Goal: Transaction & Acquisition: Purchase product/service

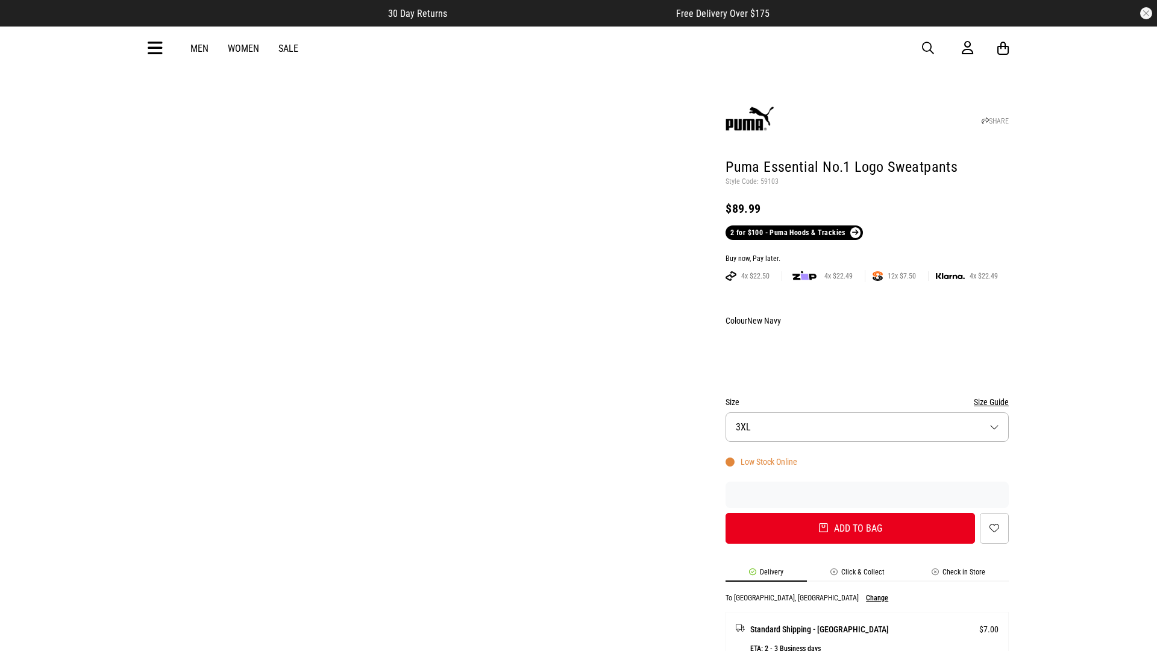
click at [867, 254] on div "Buy now, Pay later." at bounding box center [866, 259] width 283 height 10
click at [845, 513] on button "Add to bag" at bounding box center [845, 528] width 249 height 31
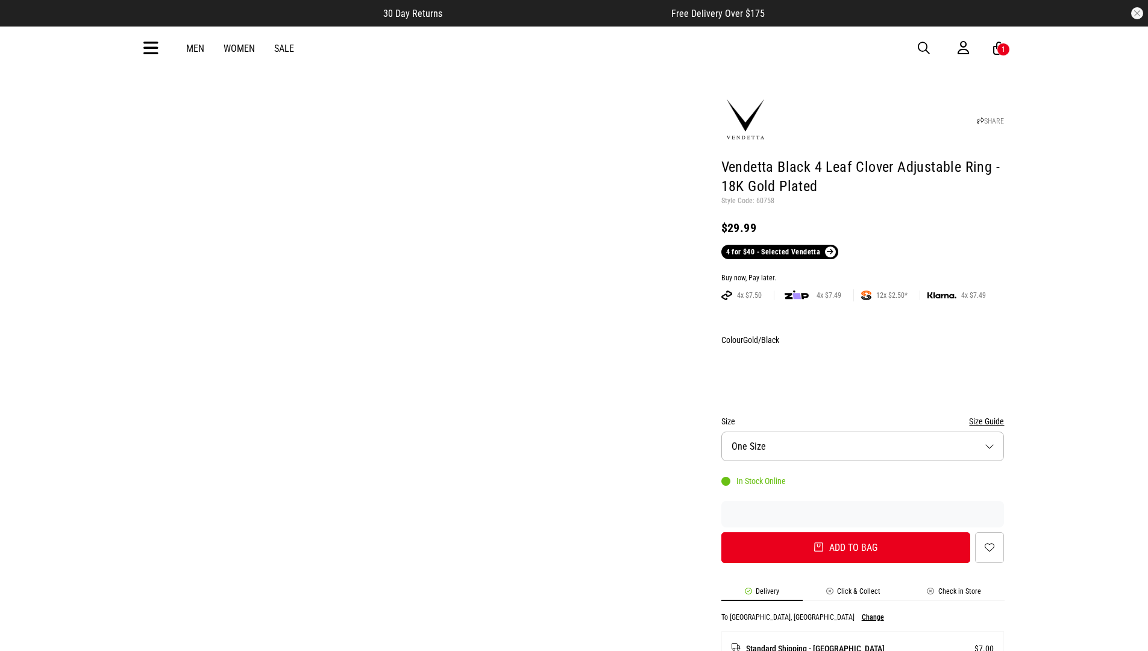
click at [862, 273] on div "Buy now, Pay later." at bounding box center [862, 278] width 283 height 10
click at [845, 532] on button "Add to bag" at bounding box center [845, 547] width 249 height 31
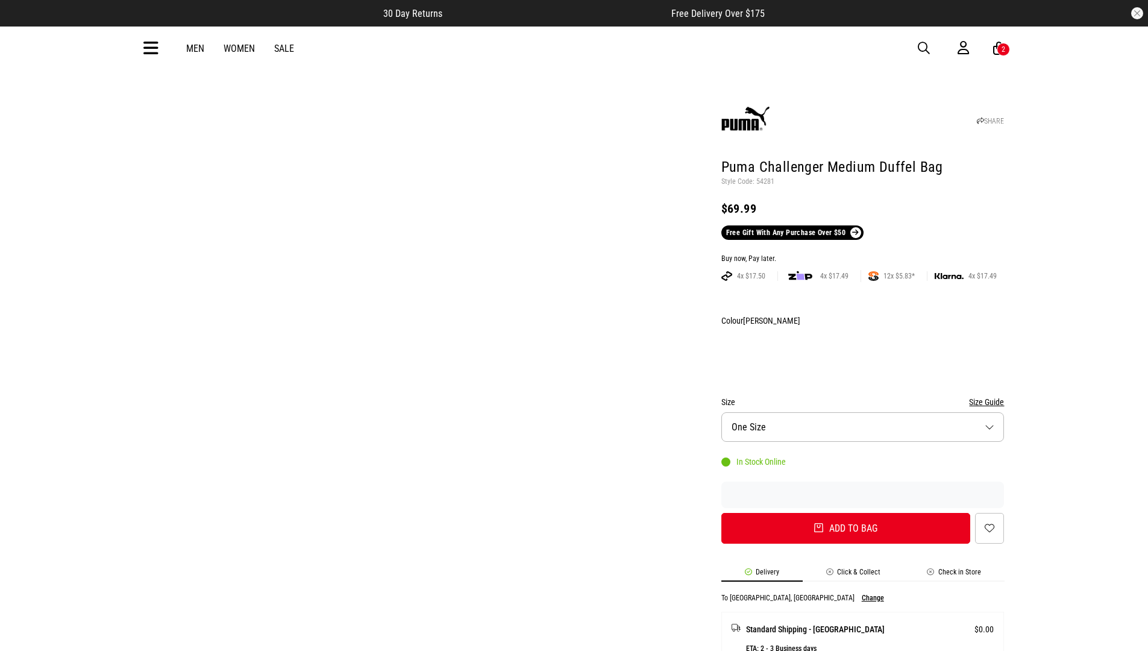
click at [862, 254] on div "Buy now, Pay later." at bounding box center [862, 259] width 283 height 10
click at [845, 513] on button "Add to bag" at bounding box center [845, 528] width 249 height 31
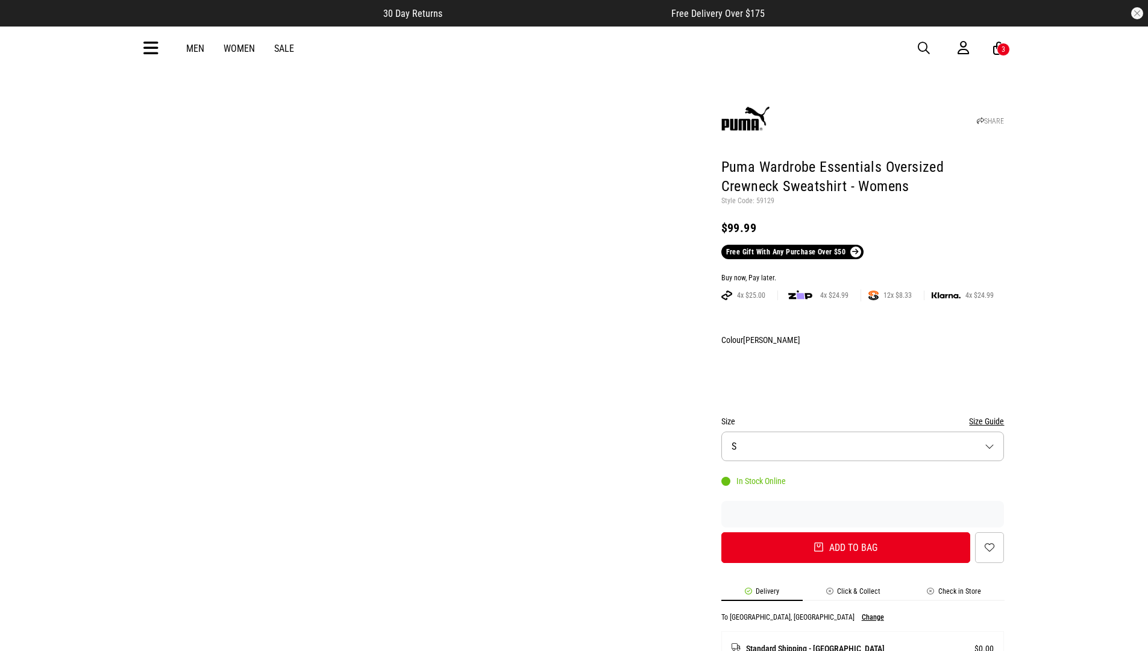
click at [862, 273] on div "Buy now, Pay later." at bounding box center [862, 278] width 283 height 10
click at [845, 532] on button "Add to bag" at bounding box center [845, 547] width 249 height 31
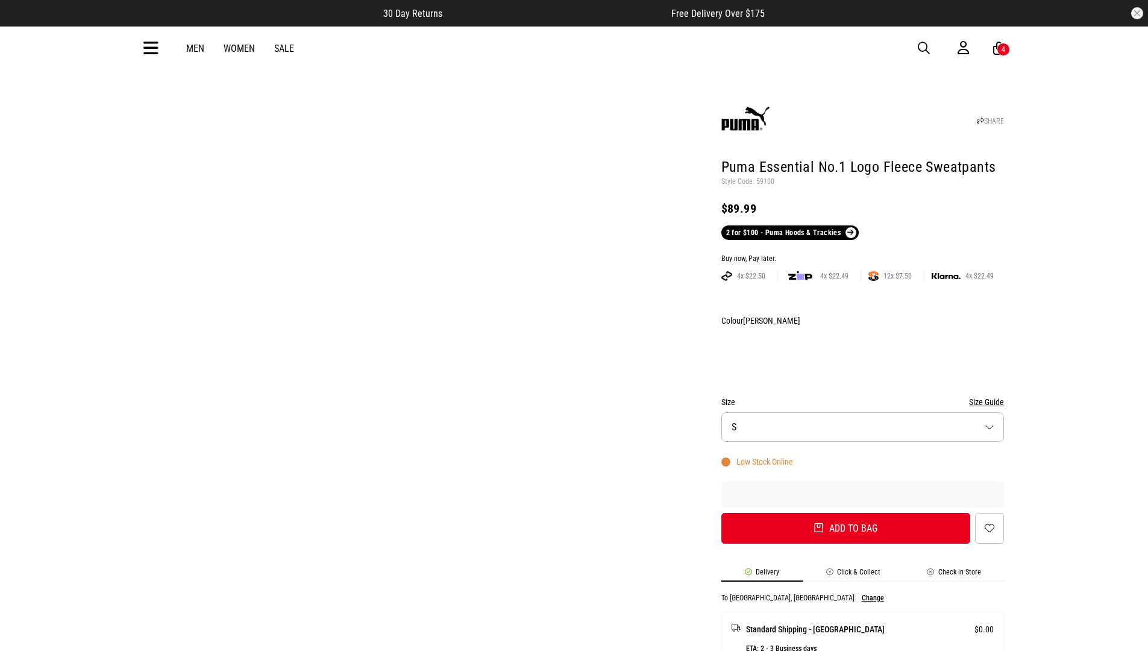
click at [862, 254] on div "Buy now, Pay later." at bounding box center [862, 259] width 283 height 10
click at [845, 513] on button "Add to bag" at bounding box center [845, 528] width 249 height 31
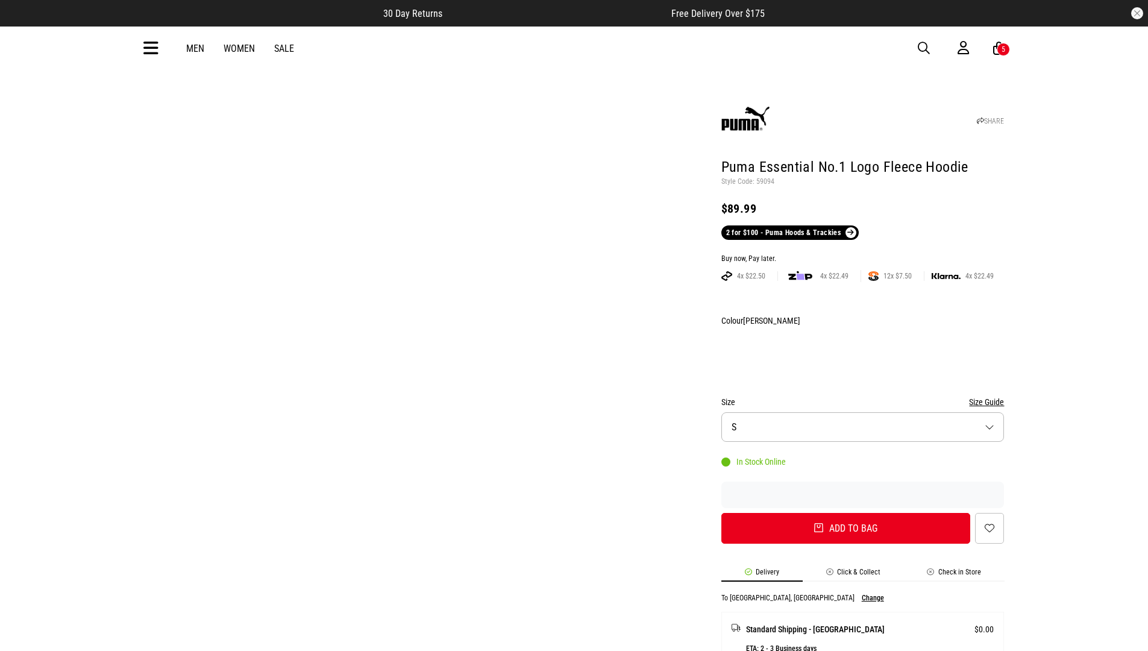
click at [862, 254] on div "Buy now, Pay later." at bounding box center [862, 259] width 283 height 10
click at [845, 513] on button "Add to bag" at bounding box center [845, 528] width 249 height 31
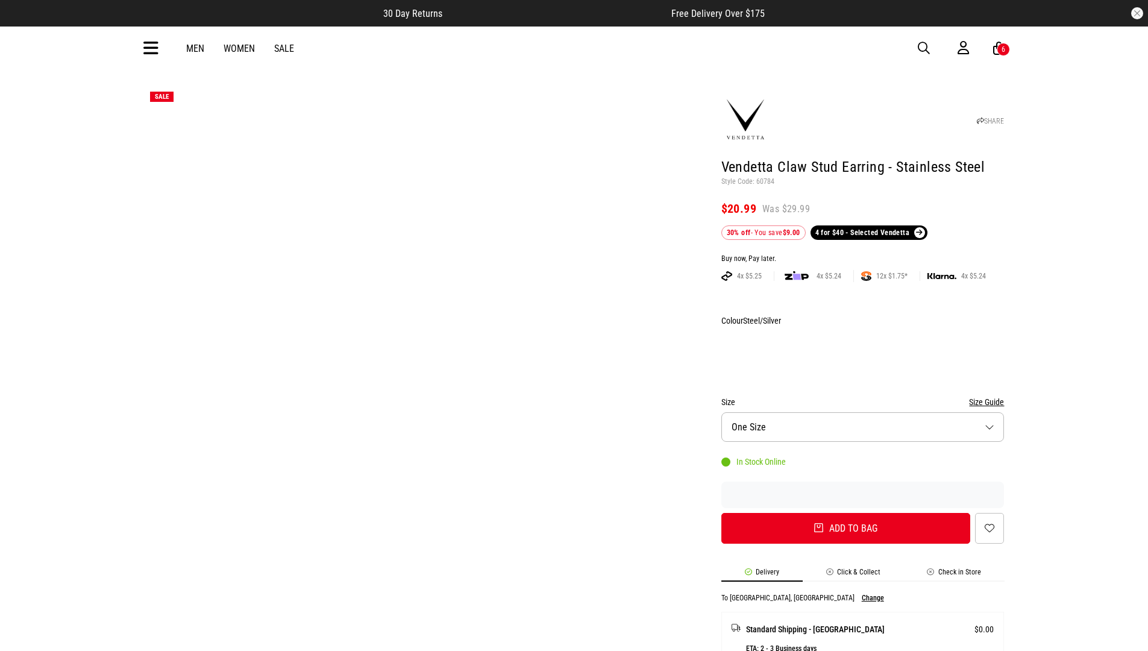
click at [862, 254] on div "Buy now, Pay later." at bounding box center [862, 259] width 283 height 10
click at [845, 513] on button "Add to bag" at bounding box center [845, 528] width 249 height 31
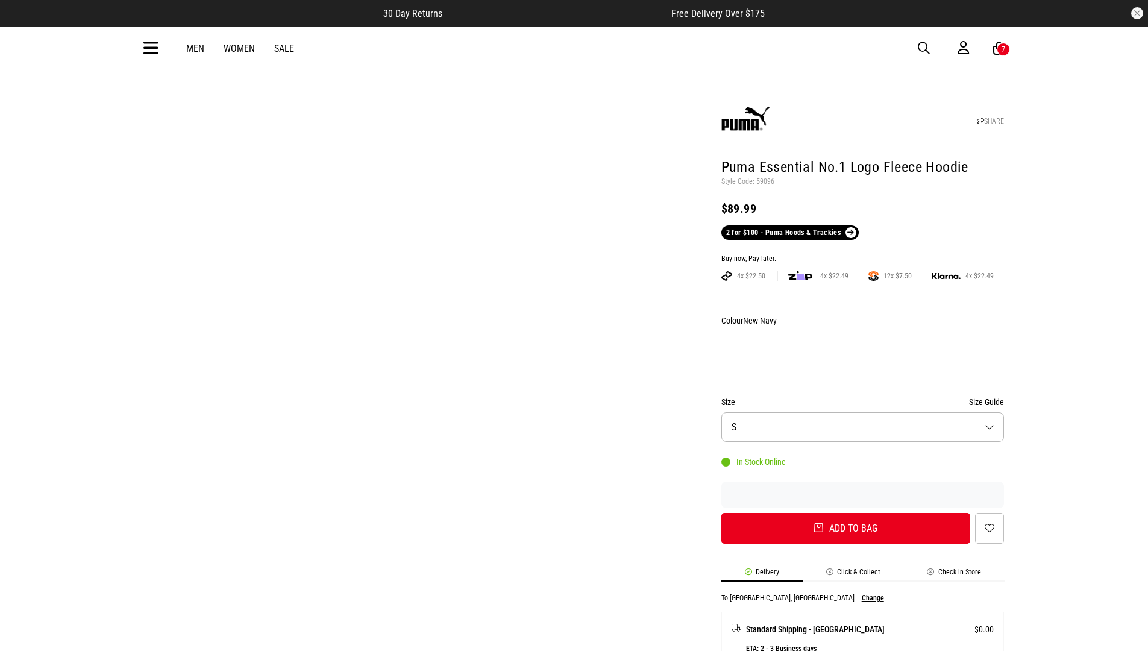
click at [862, 254] on div "Buy now, Pay later." at bounding box center [862, 259] width 283 height 10
click at [845, 513] on button "Add to bag" at bounding box center [845, 528] width 249 height 31
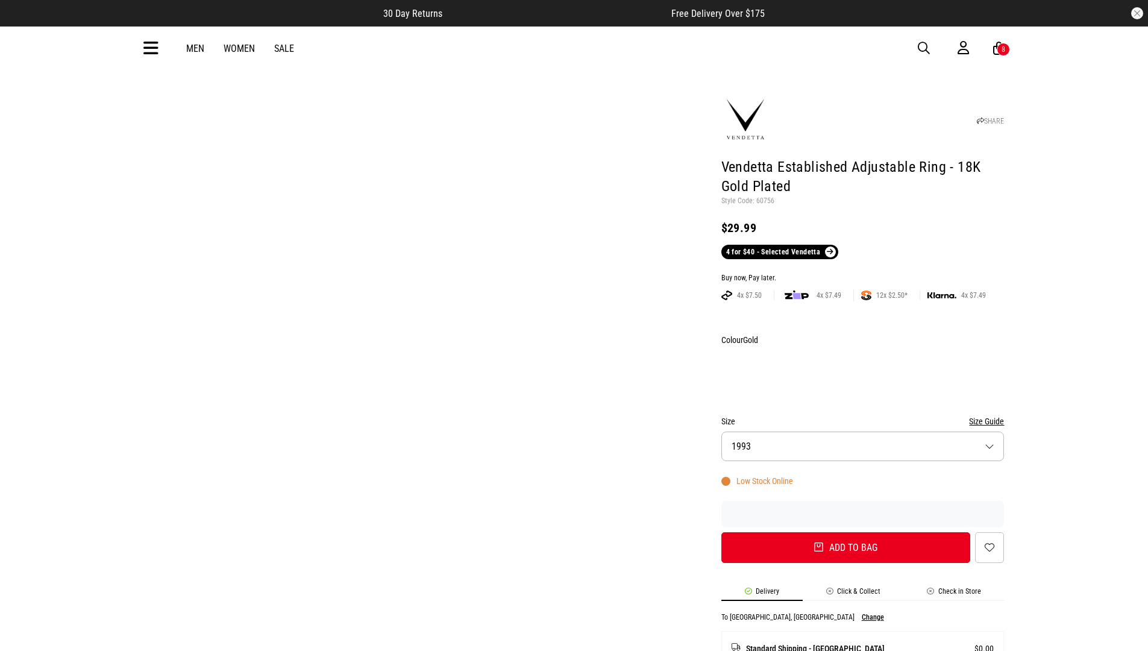
click at [862, 273] on div "Buy now, Pay later." at bounding box center [862, 278] width 283 height 10
click at [845, 532] on button "Add to bag" at bounding box center [845, 547] width 249 height 31
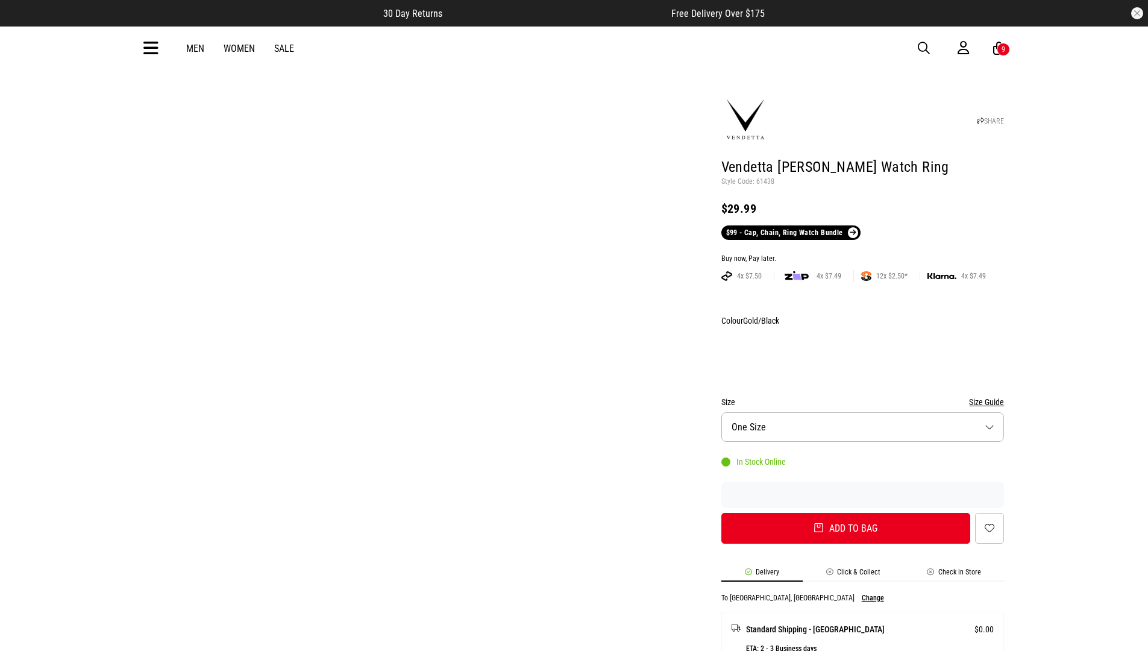
click at [862, 254] on div "Buy now, Pay later." at bounding box center [862, 259] width 283 height 10
click at [845, 513] on button "Add to bag" at bounding box center [845, 528] width 249 height 31
